Goal: Check status: Check status

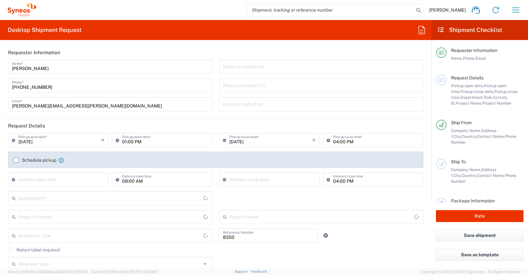
type input "Department"
type input "Comunidad de Madrid"
type input "[GEOGRAPHIC_DATA]"
type input "Syneos Health Clinical [GEOGRAPHIC_DATA]"
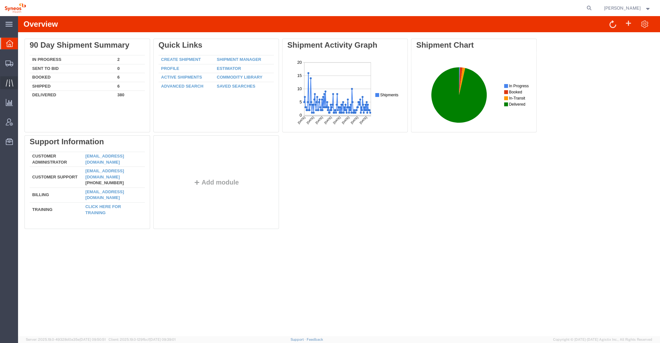
click at [13, 84] on div at bounding box center [9, 82] width 18 height 13
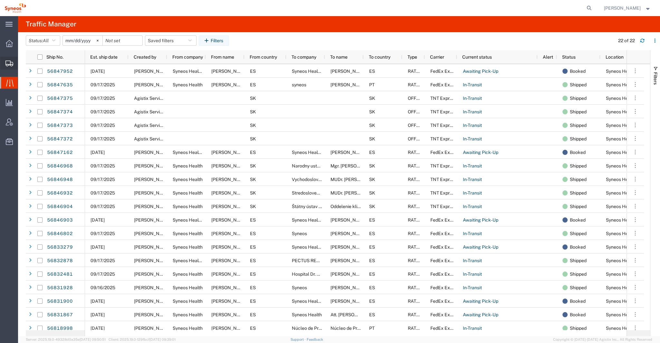
click at [11, 63] on icon at bounding box center [9, 64] width 8 height 6
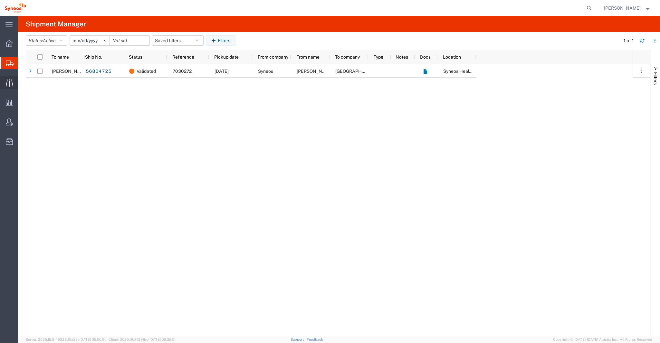
click at [7, 86] on icon at bounding box center [9, 82] width 7 height 7
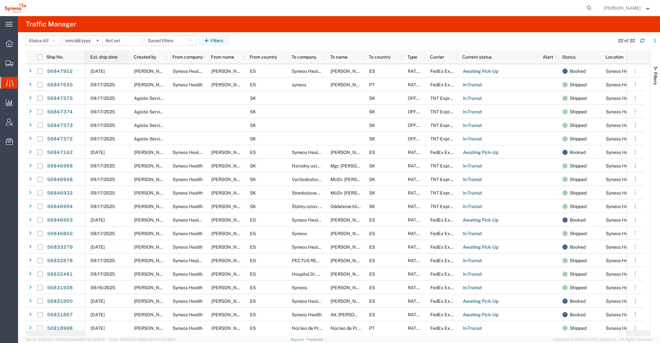
click at [94, 58] on span "Est. ship date" at bounding box center [103, 56] width 27 height 5
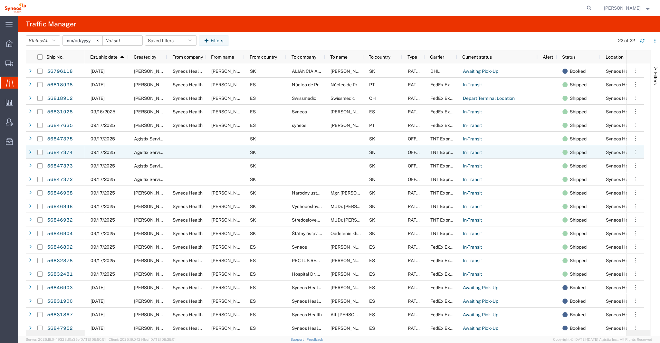
scroll to position [31, 0]
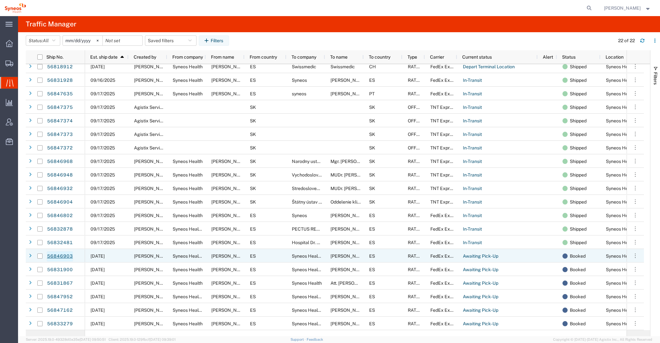
click at [58, 256] on link "56846903" at bounding box center [60, 256] width 26 height 10
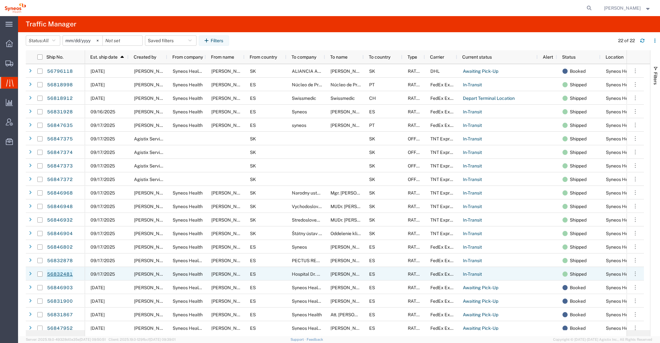
click at [64, 274] on link "56832481" at bounding box center [60, 274] width 26 height 10
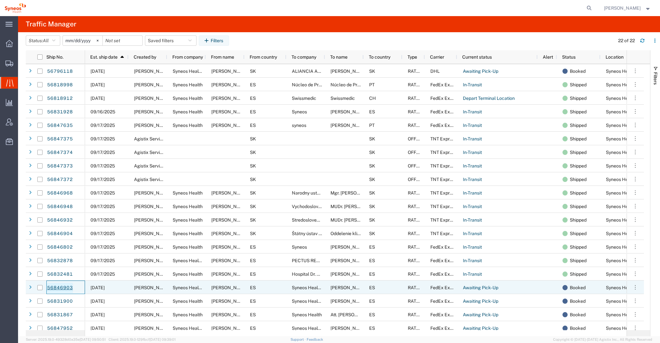
click at [59, 288] on link "56846903" at bounding box center [60, 288] width 26 height 10
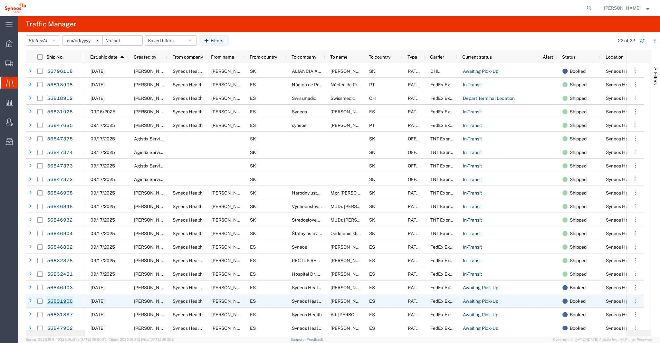
click at [56, 303] on link "56831900" at bounding box center [60, 302] width 26 height 10
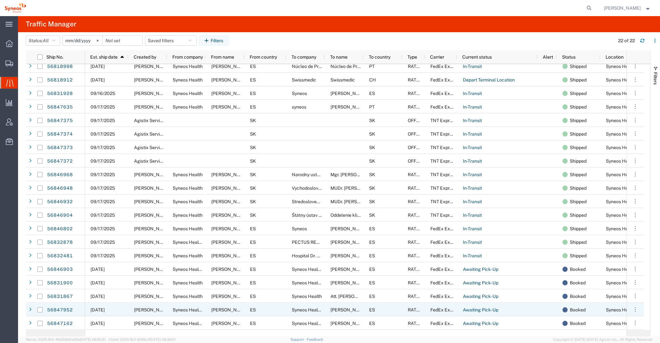
scroll to position [18, 0]
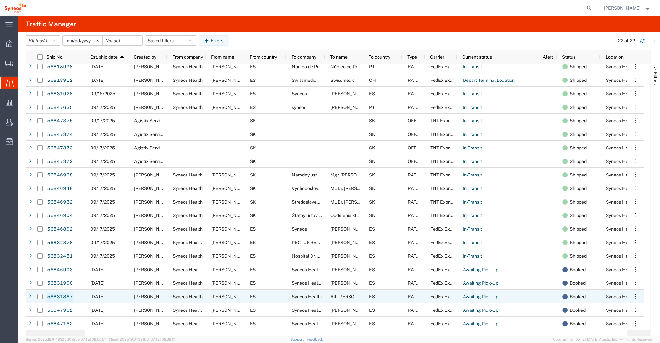
click at [67, 297] on link "56831867" at bounding box center [60, 297] width 26 height 10
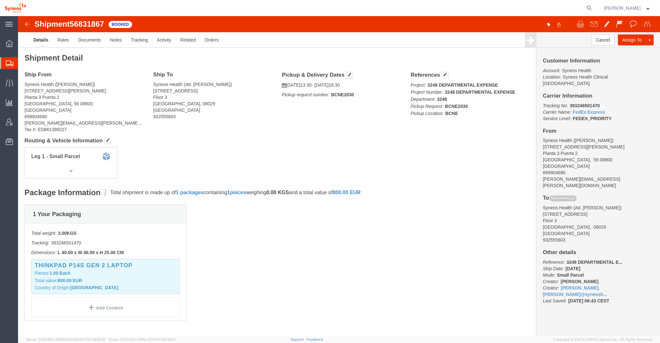
click img
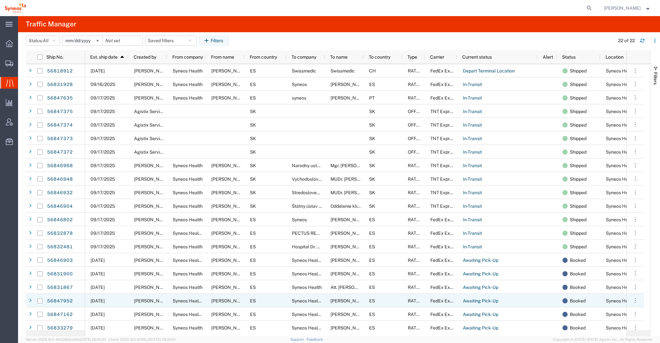
scroll to position [31, 0]
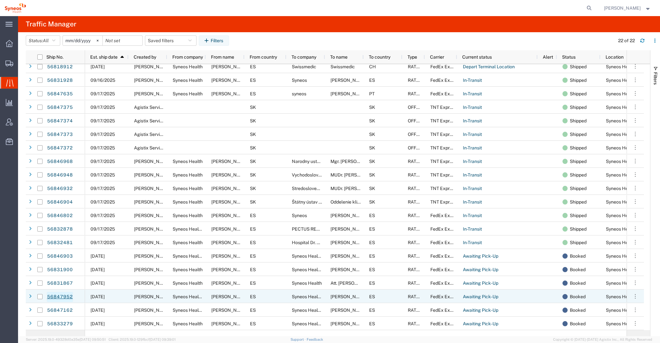
click at [61, 296] on link "56847952" at bounding box center [60, 297] width 26 height 10
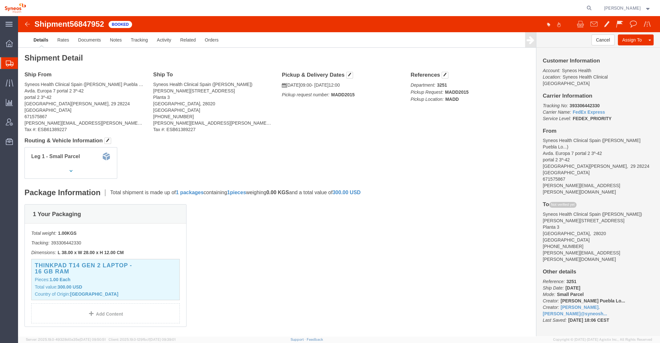
click div "Shipment 56847952 Booked"
click img
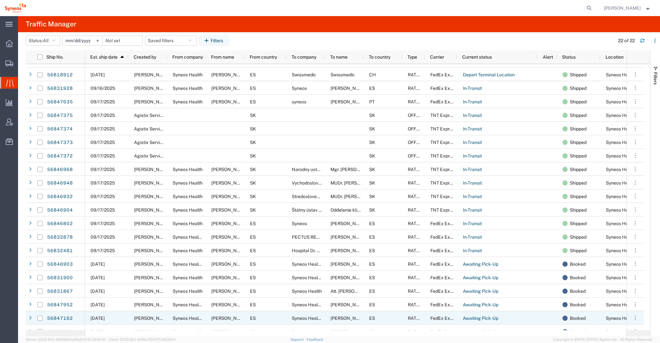
scroll to position [31, 0]
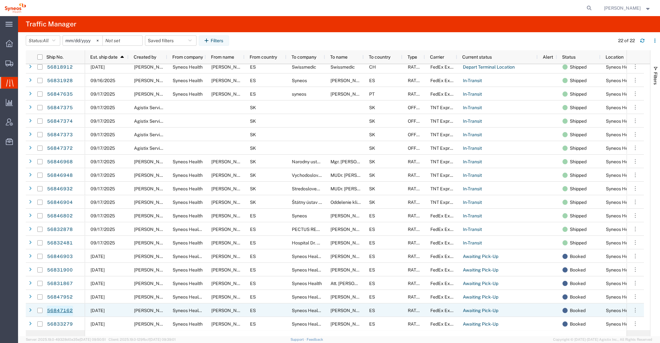
click at [62, 309] on link "56847162" at bounding box center [60, 311] width 26 height 10
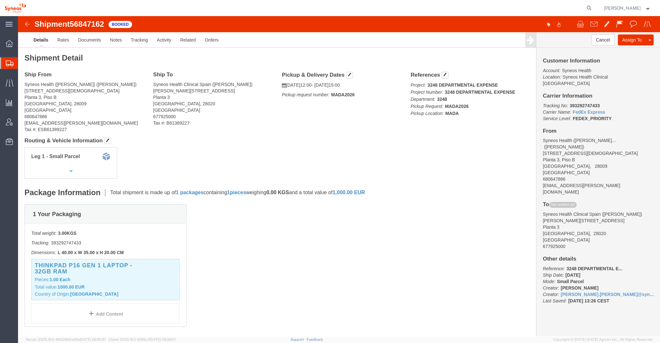
click img
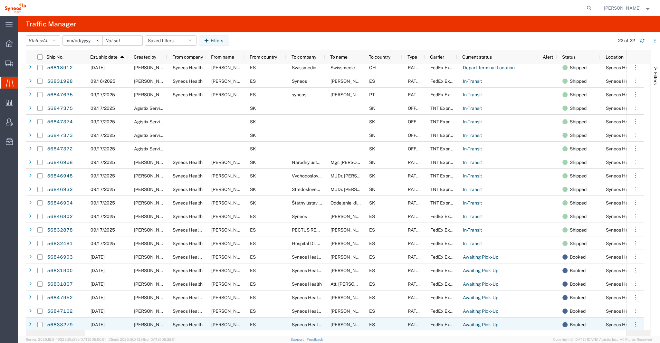
scroll to position [31, 0]
click at [66, 323] on link "56833279" at bounding box center [60, 324] width 26 height 10
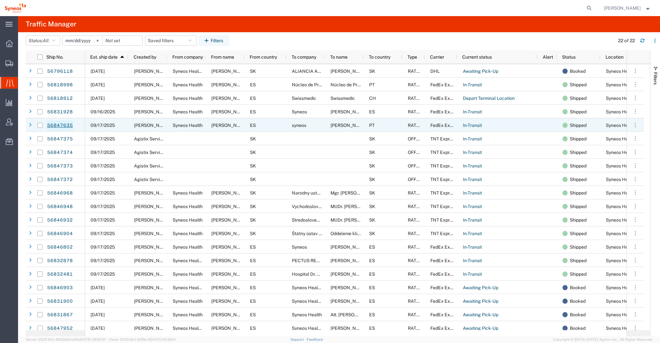
click at [63, 125] on link "56847635" at bounding box center [60, 126] width 26 height 10
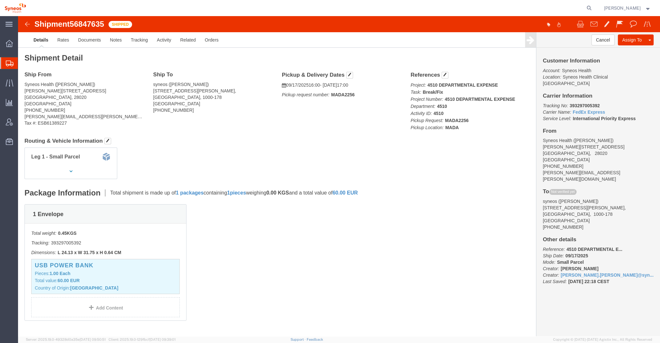
click div "Shipment 56847635 Shipped"
click img
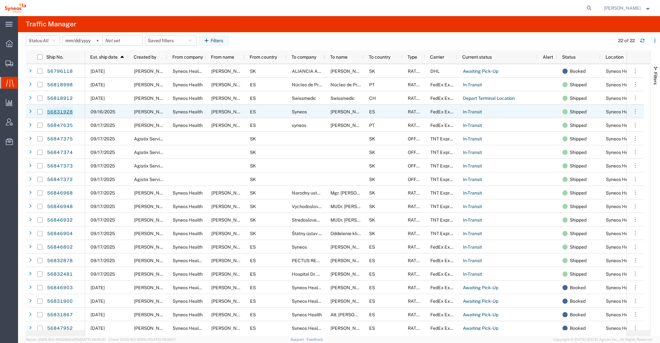
click at [69, 109] on link "56831928" at bounding box center [60, 112] width 26 height 10
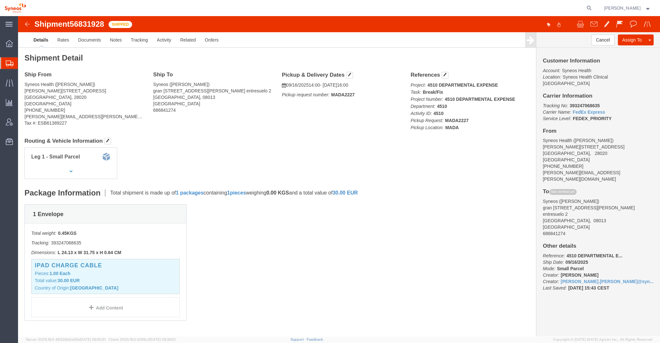
click b "393247068635"
copy b "393247068635"
click img
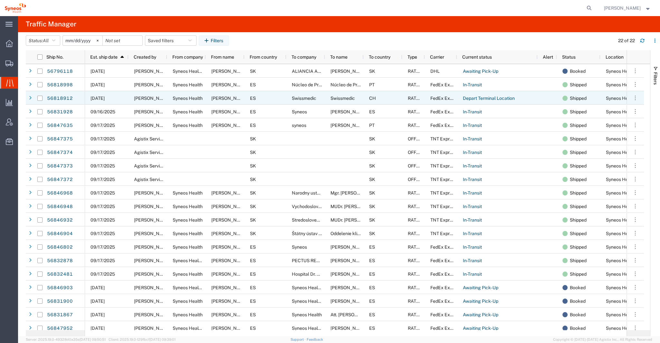
scroll to position [31, 0]
